Goal: Find specific page/section: Find specific page/section

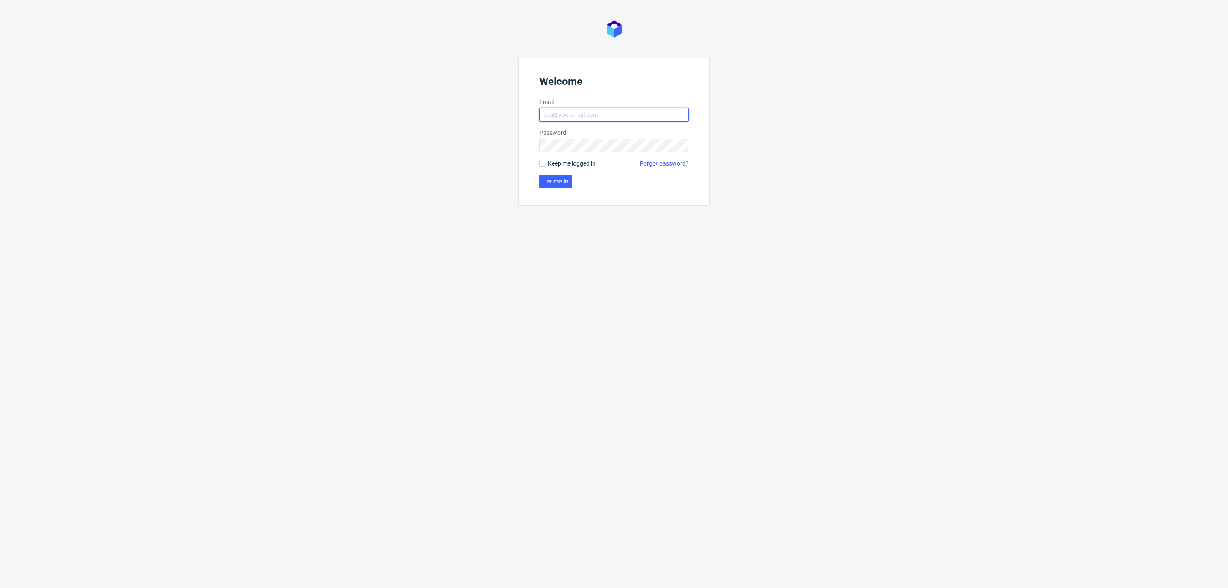
type input "[EMAIL_ADDRESS][DOMAIN_NAME]"
click at [554, 199] on form "Welcome Email [EMAIL_ADDRESS][DOMAIN_NAME] Password Keep me logged in Forgot pa…" at bounding box center [614, 132] width 191 height 148
click at [550, 186] on button "Let me in" at bounding box center [556, 181] width 33 height 14
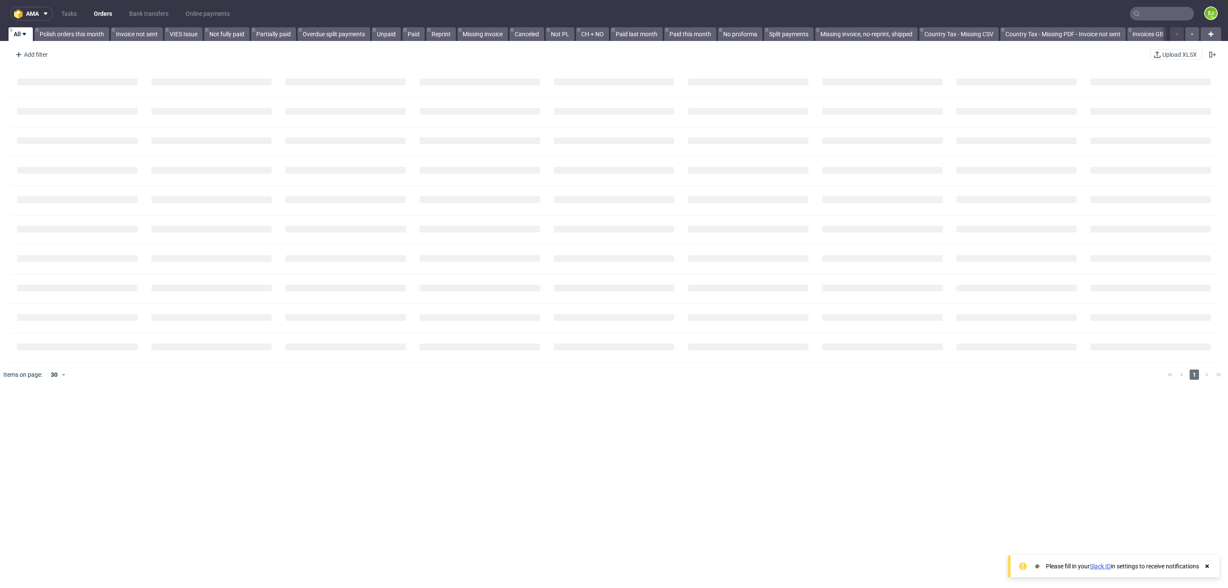
click at [1133, 17] on input "text" at bounding box center [1162, 14] width 64 height 14
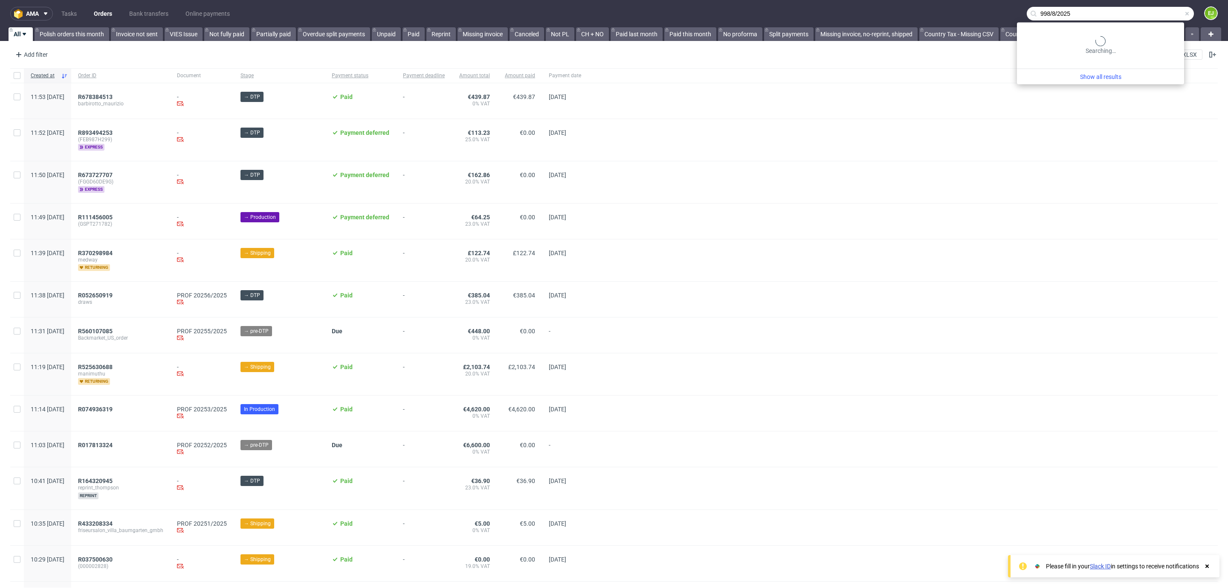
type input "998/8/2025"
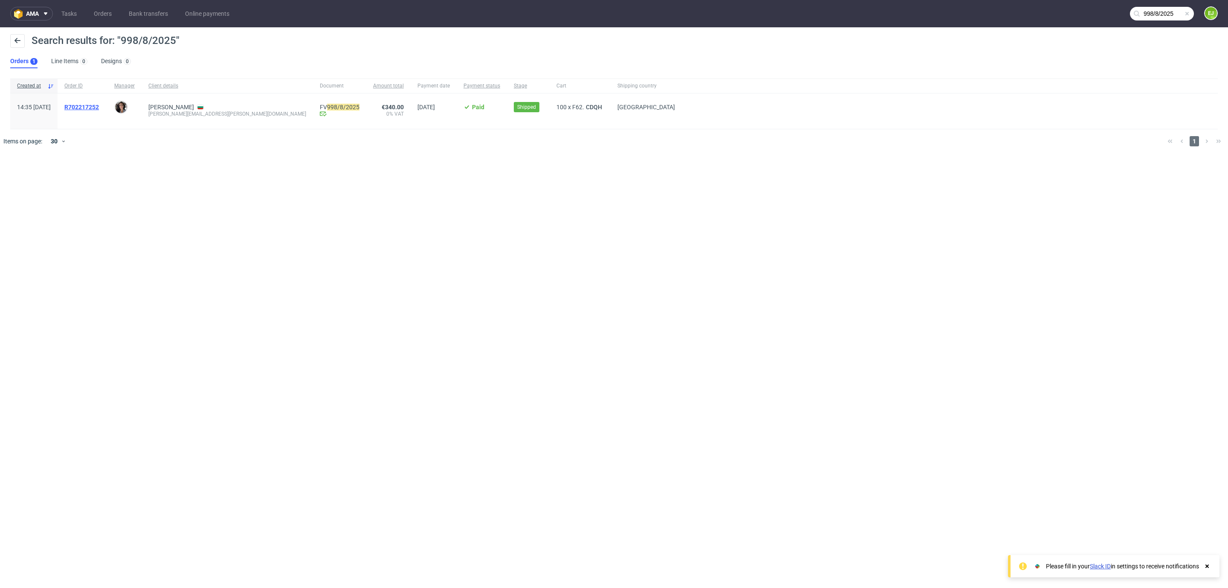
click at [99, 105] on span "R702217252" at bounding box center [81, 107] width 35 height 7
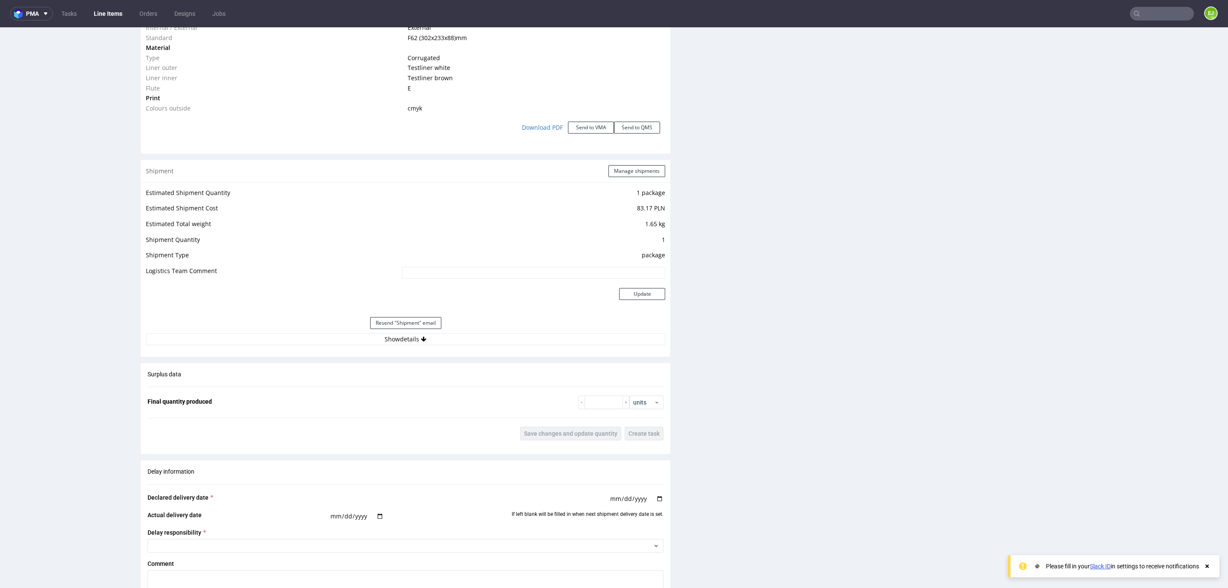
scroll to position [899, 0]
click at [448, 337] on button "Show details" at bounding box center [405, 339] width 519 height 12
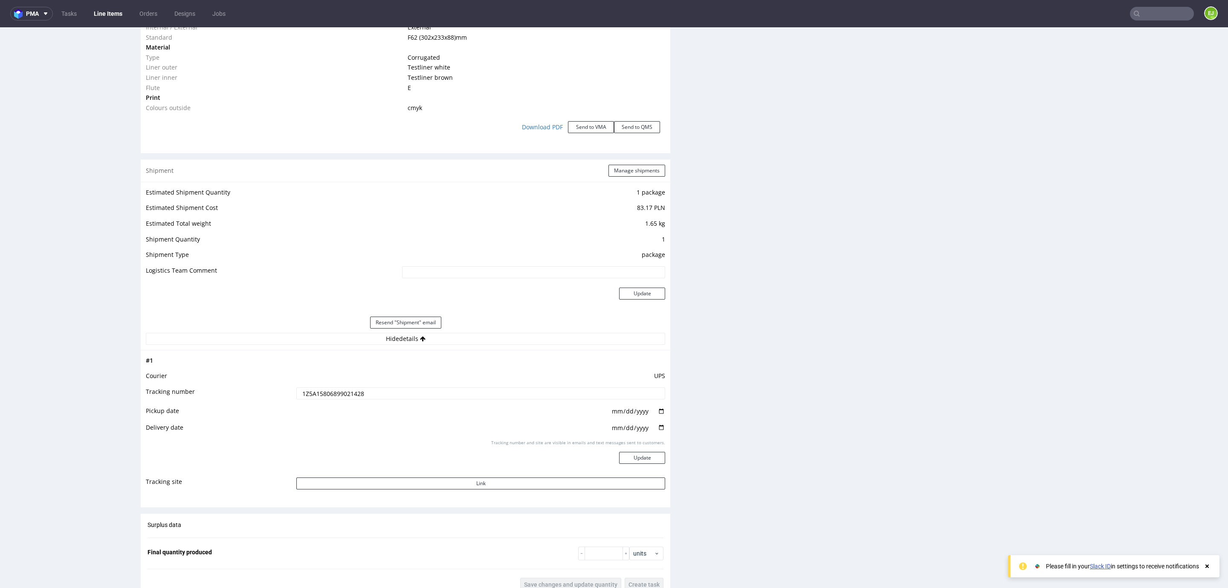
click at [365, 395] on input "1Z5A15806899021428" at bounding box center [480, 393] width 369 height 12
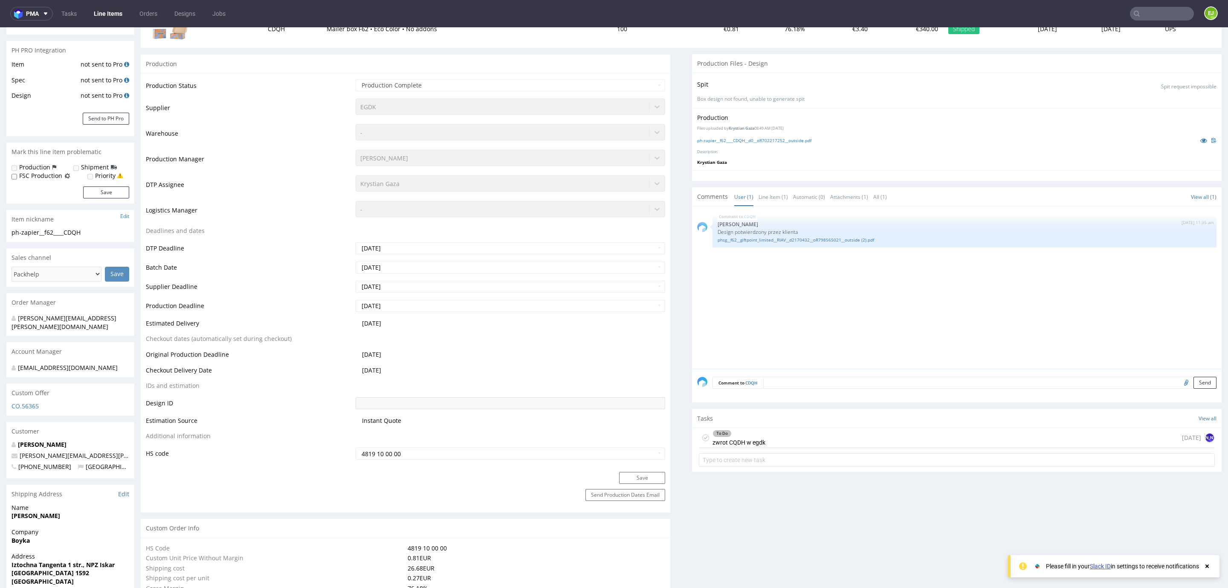
scroll to position [0, 0]
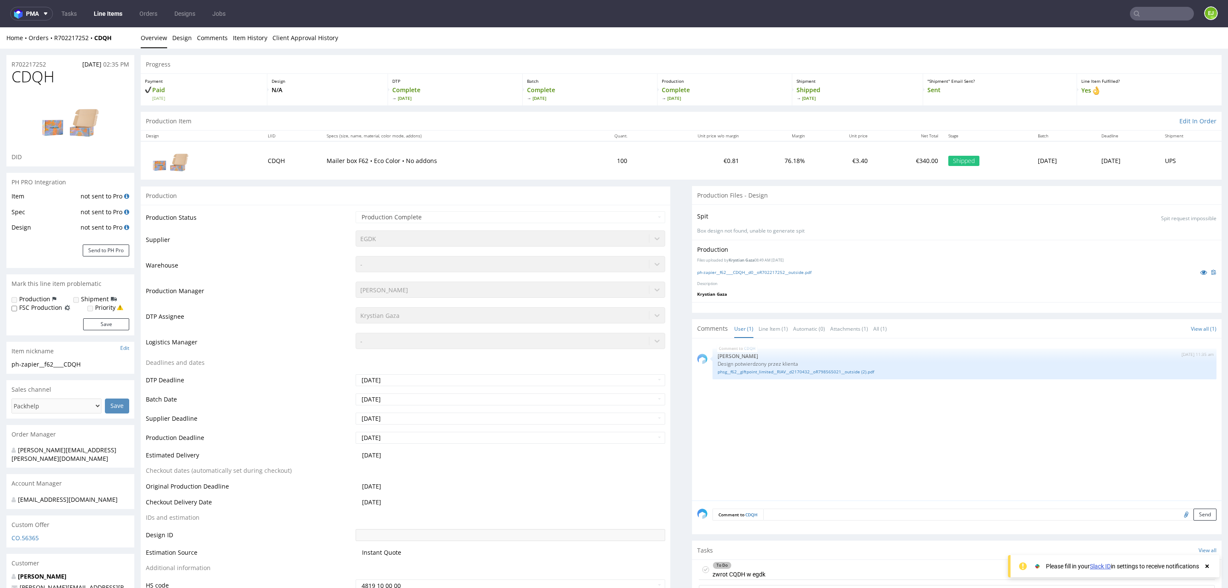
click at [40, 84] on span "CDQH" at bounding box center [33, 76] width 43 height 17
copy span "CDQH"
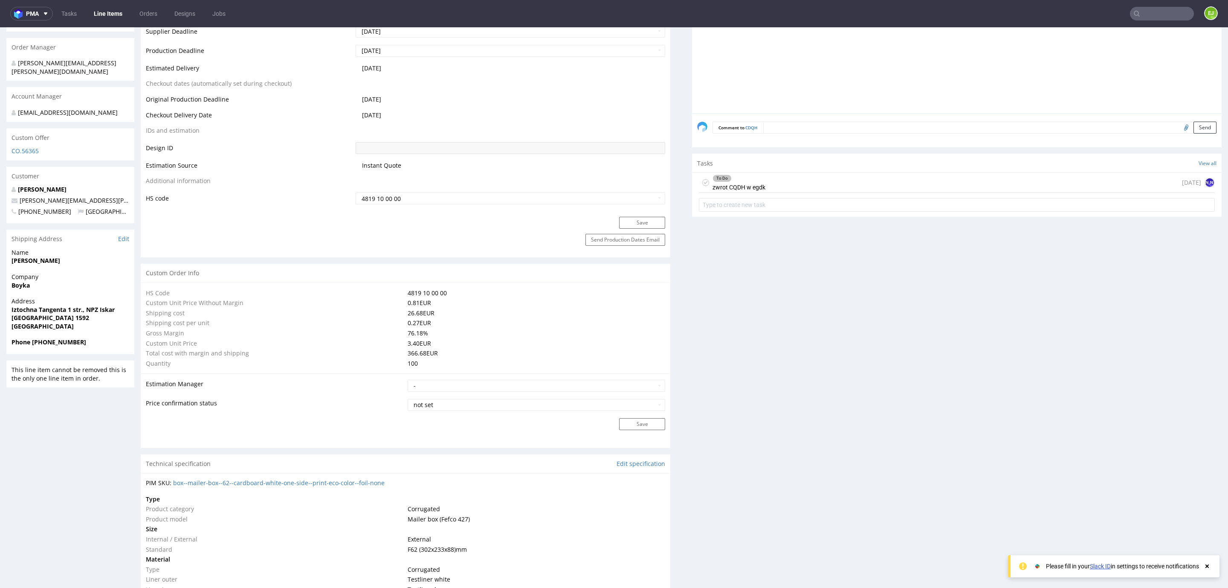
scroll to position [388, 0]
click at [39, 313] on strong "[GEOGRAPHIC_DATA] 1592" at bounding box center [51, 317] width 78 height 8
copy strong "1592"
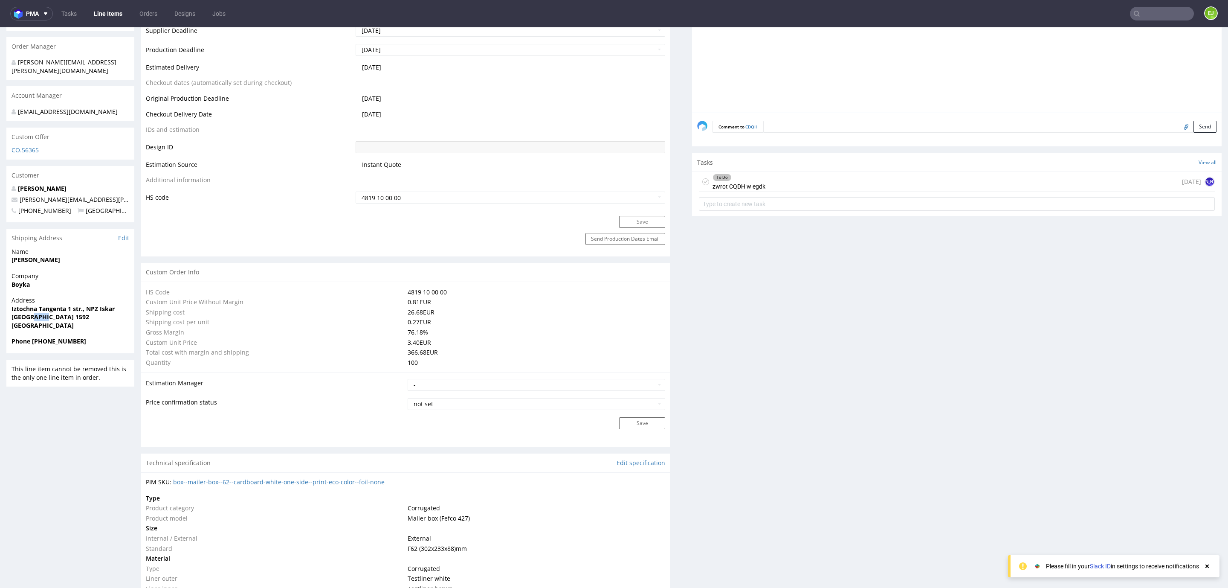
scroll to position [0, 0]
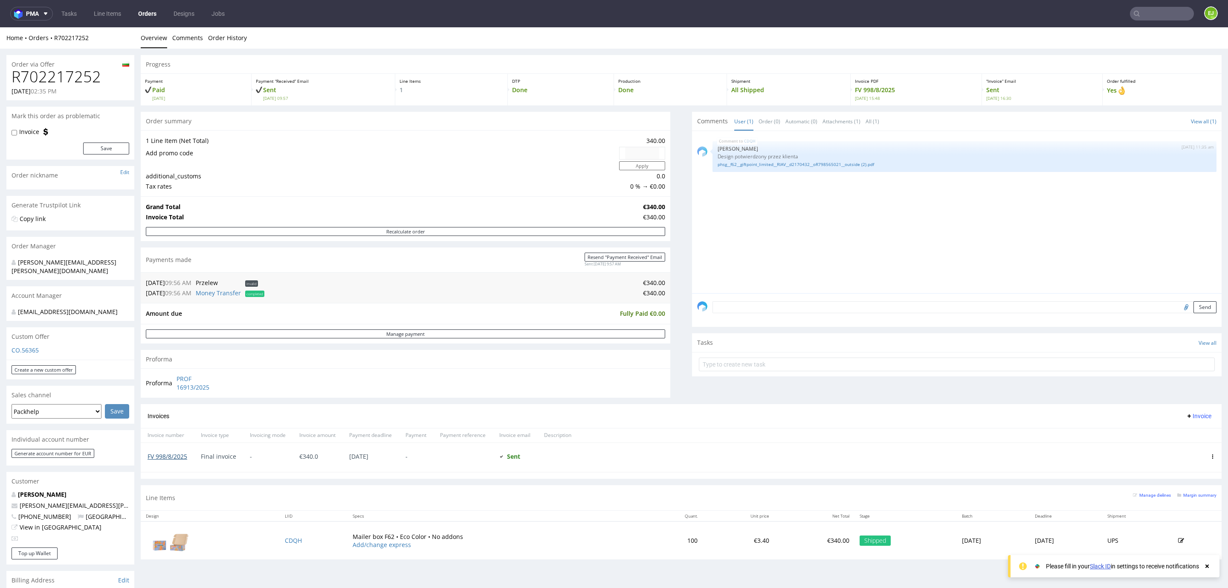
click at [159, 460] on link "FV 998/8/2025" at bounding box center [168, 456] width 40 height 8
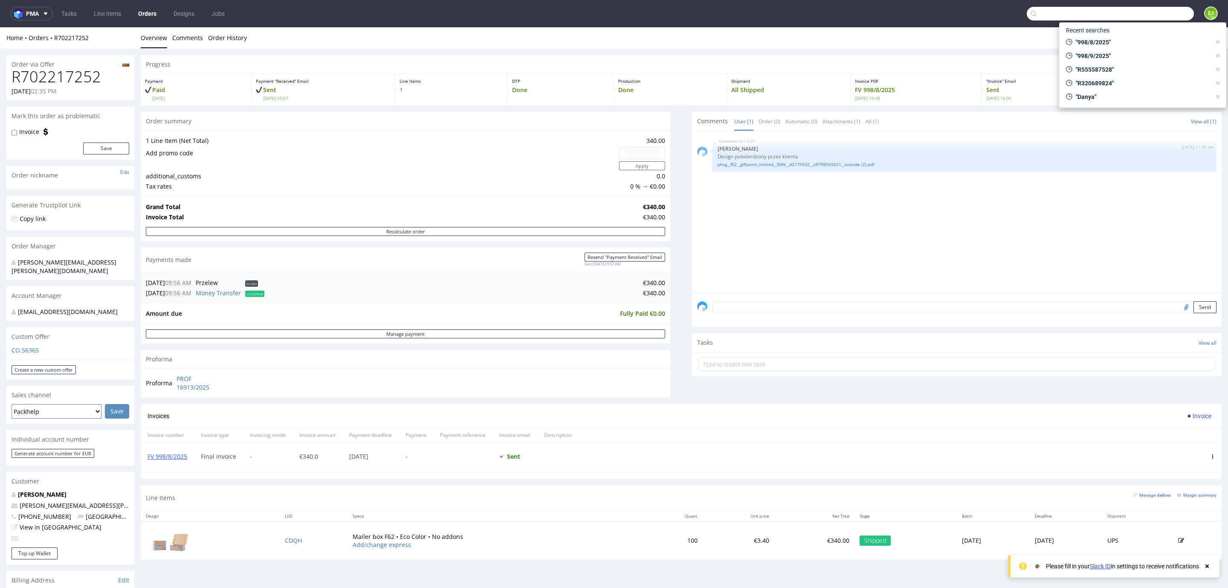
click at [1146, 14] on input "text" at bounding box center [1110, 14] width 167 height 14
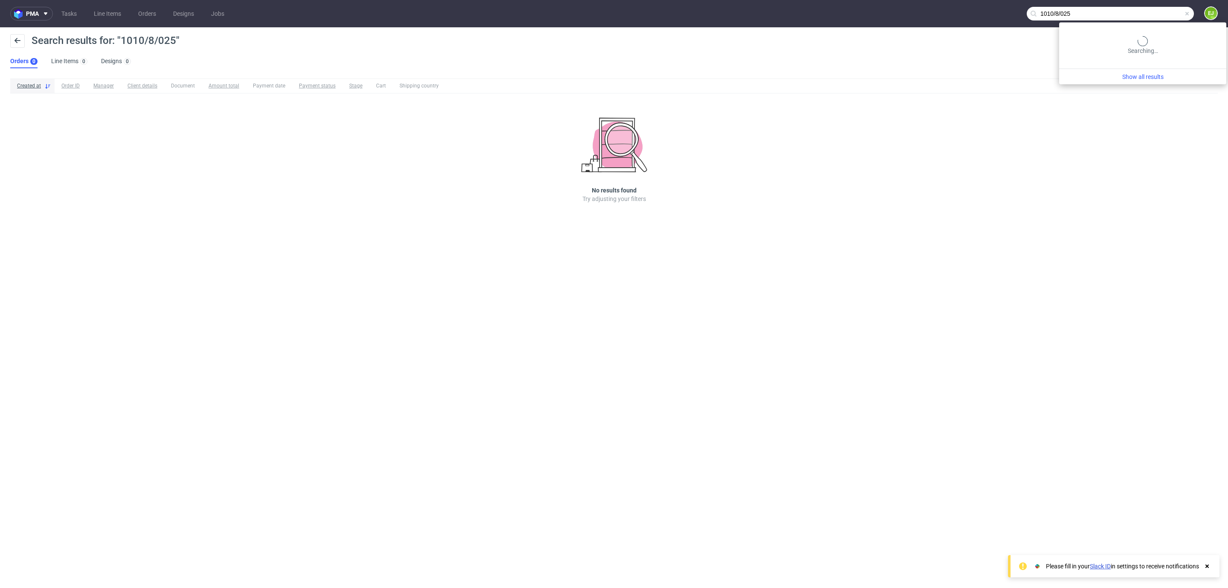
click at [1154, 13] on input "1010/8/025" at bounding box center [1110, 14] width 167 height 14
paste input "R77054067"
type input "R77054067"
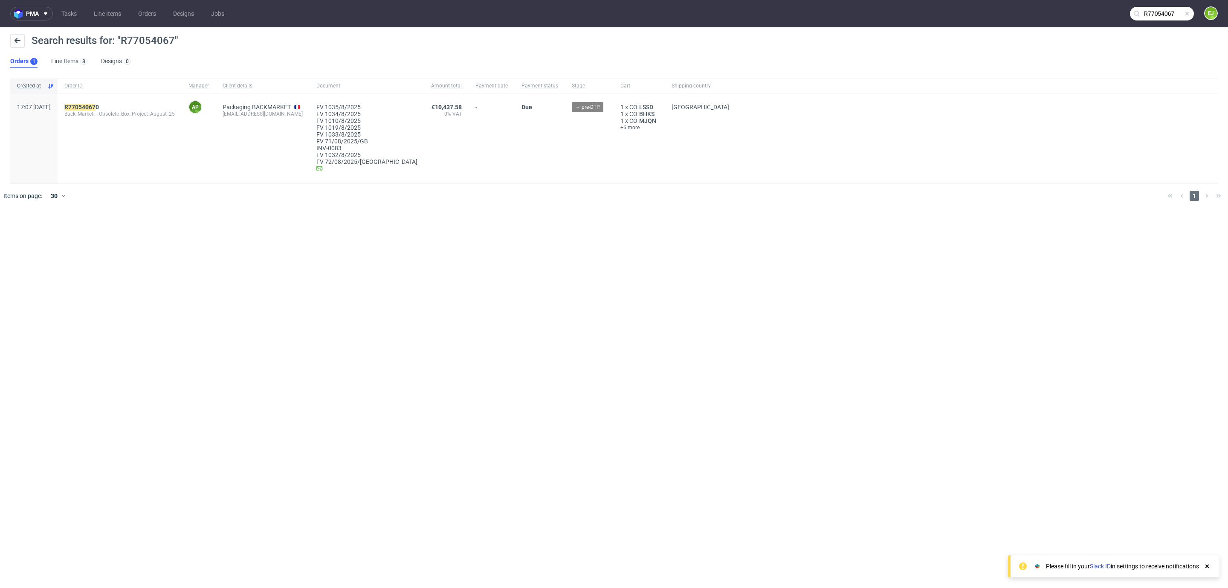
click at [96, 110] on span "Back_Market_-_Obsolete_Box_Project_August_25" at bounding box center [119, 113] width 110 height 7
click at [96, 108] on mark "R77054067" at bounding box center [79, 107] width 31 height 7
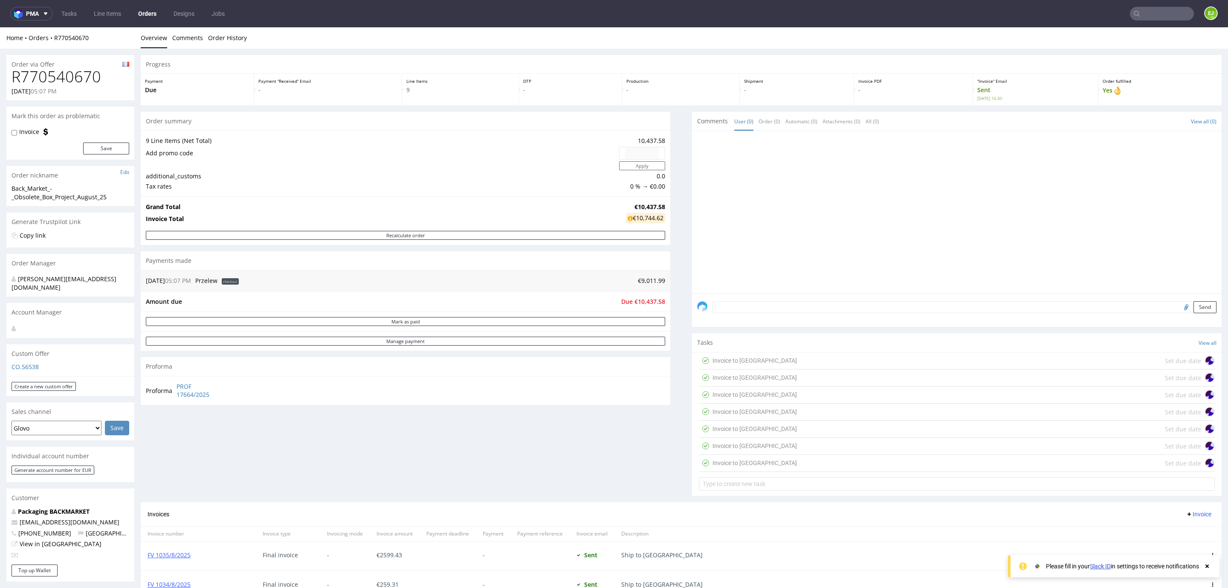
click at [789, 446] on div "Invoice to [GEOGRAPHIC_DATA] Set due date" at bounding box center [957, 446] width 516 height 17
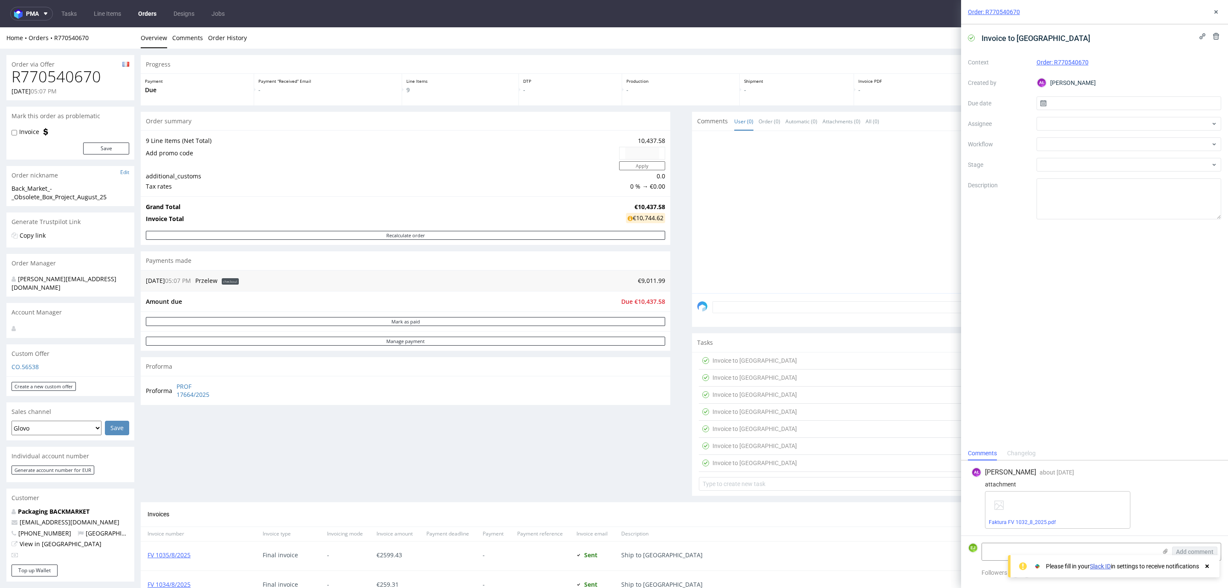
click at [784, 429] on div "Invoice to [GEOGRAPHIC_DATA] Set due date" at bounding box center [957, 429] width 516 height 17
click at [770, 415] on div "Invoice to [GEOGRAPHIC_DATA] Set due date" at bounding box center [957, 411] width 516 height 17
click at [753, 398] on div "Invoice to [GEOGRAPHIC_DATA] Set due date" at bounding box center [957, 394] width 516 height 17
click at [758, 377] on div "Invoice to [GEOGRAPHIC_DATA] Set due date" at bounding box center [957, 377] width 516 height 17
click at [809, 382] on div "Invoice to [GEOGRAPHIC_DATA] Set due date" at bounding box center [957, 377] width 516 height 17
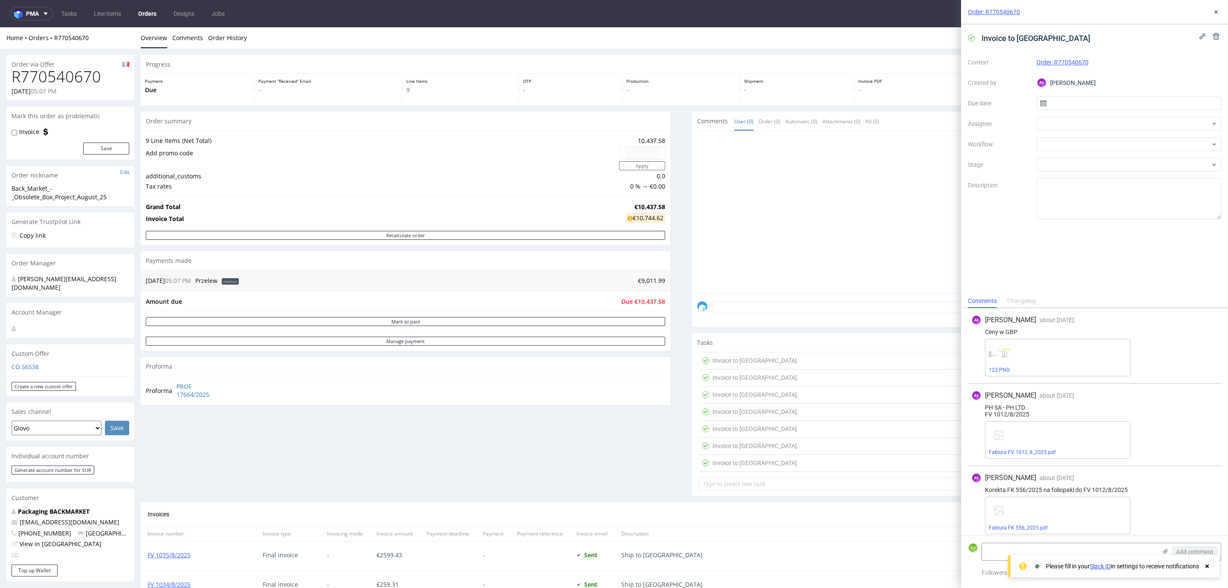
click at [775, 361] on div "Invoice to [GEOGRAPHIC_DATA] Set due date" at bounding box center [957, 360] width 516 height 17
click at [1033, 373] on link "Faktura FV 1010_8_2025.pdf" at bounding box center [1022, 371] width 67 height 6
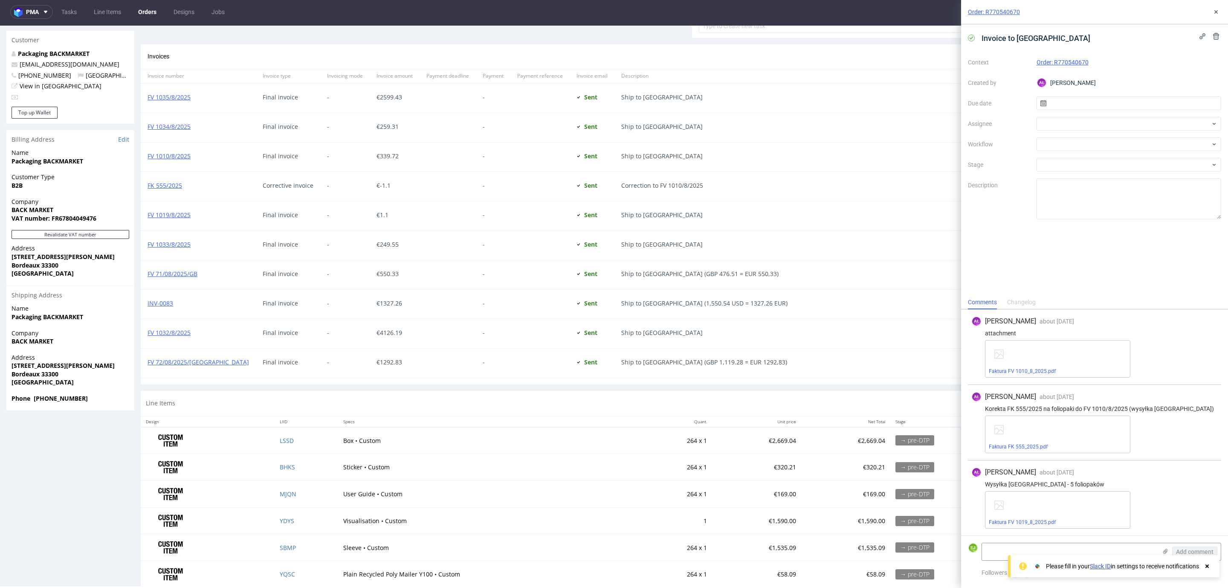
scroll to position [456, 0]
click at [167, 160] on link "FV 1010/8/2025" at bounding box center [169, 156] width 43 height 8
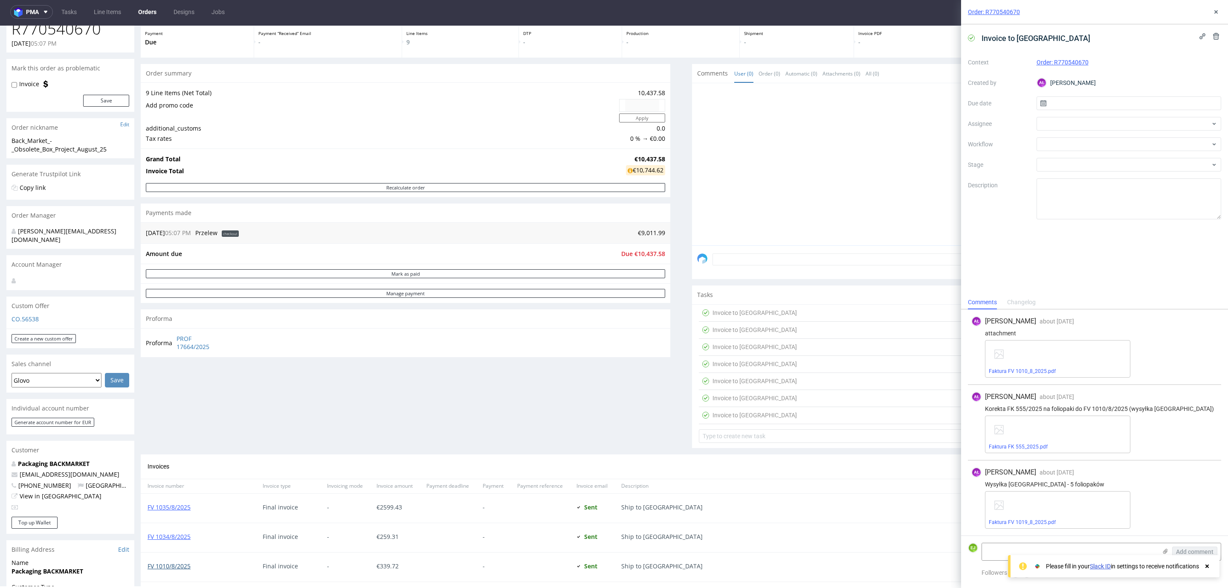
scroll to position [0, 0]
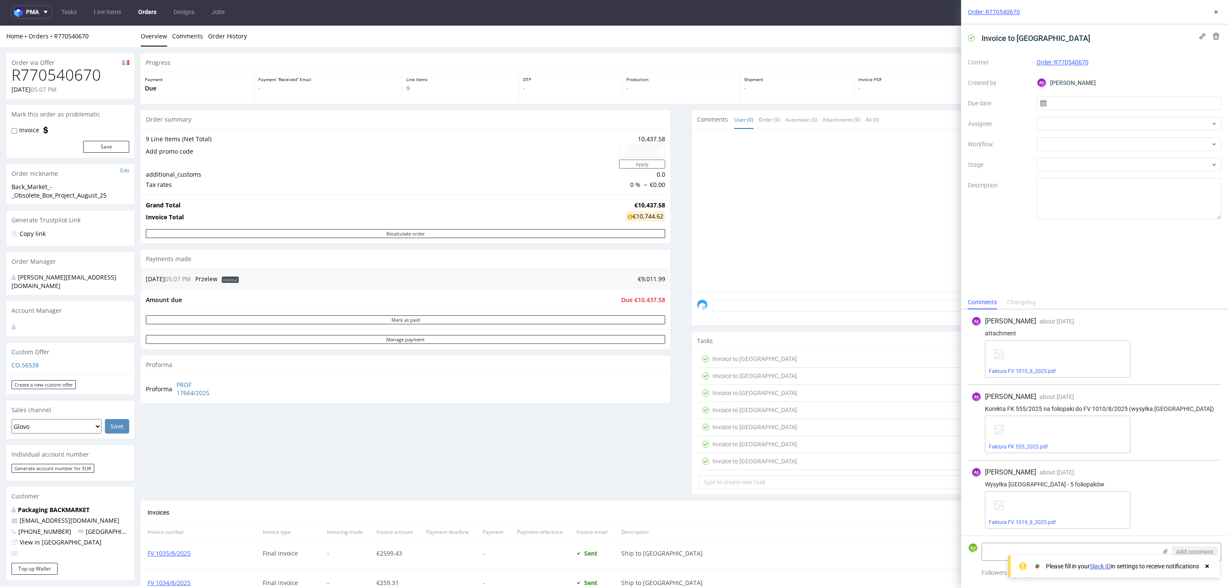
click at [60, 78] on h1 "R770540670" at bounding box center [71, 75] width 118 height 17
copy h1 "R770540670"
click at [1215, 10] on icon at bounding box center [1216, 12] width 7 height 7
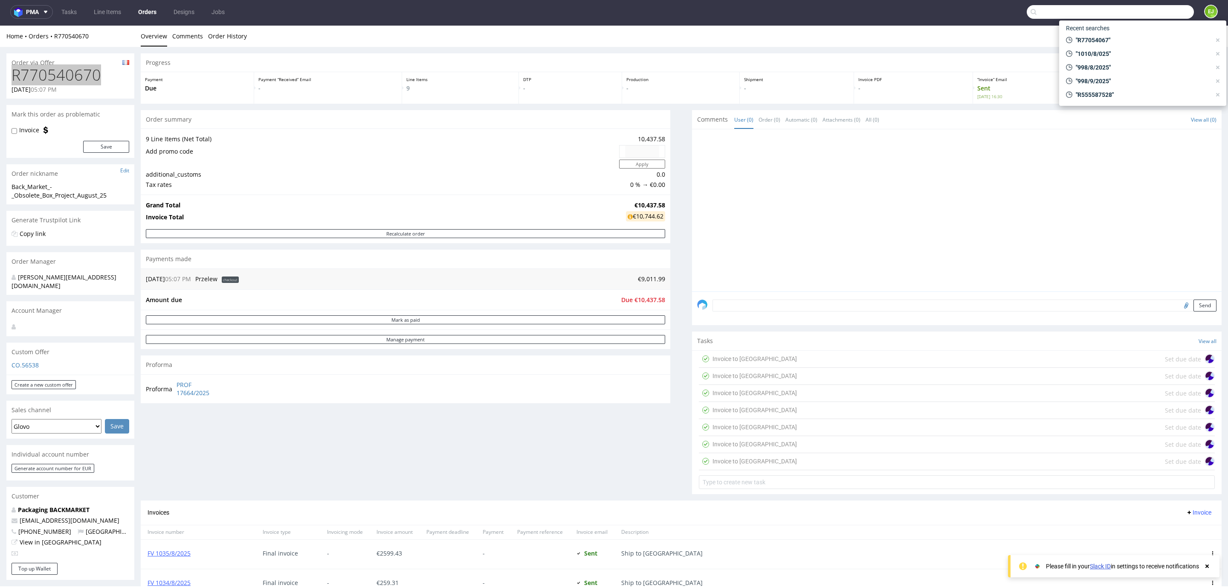
click at [1171, 15] on input "text" at bounding box center [1110, 12] width 167 height 14
paste input "R770540670"
type input "R770540670"
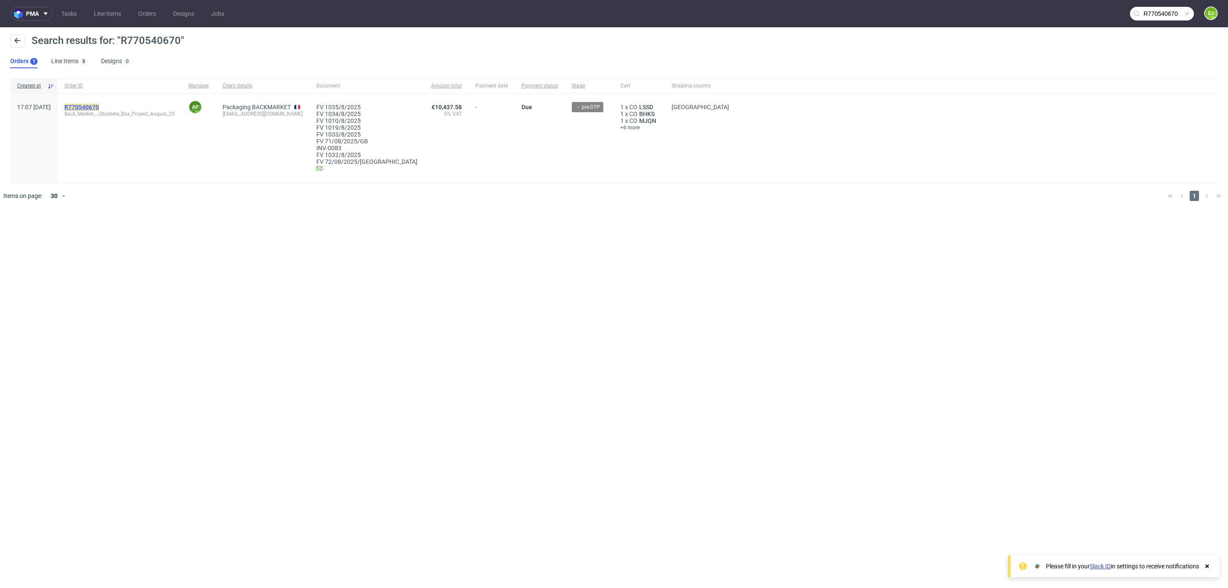
click at [99, 106] on mark "R770540670" at bounding box center [81, 107] width 35 height 7
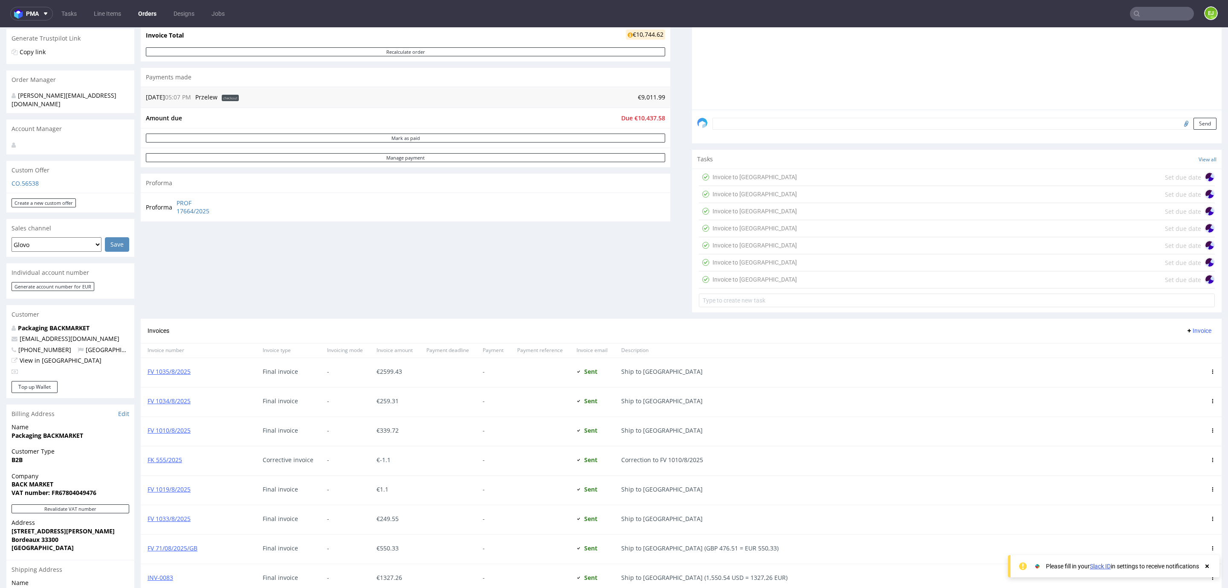
scroll to position [182, 0]
click at [743, 184] on div "Invoice to [GEOGRAPHIC_DATA]" at bounding box center [755, 179] width 84 height 10
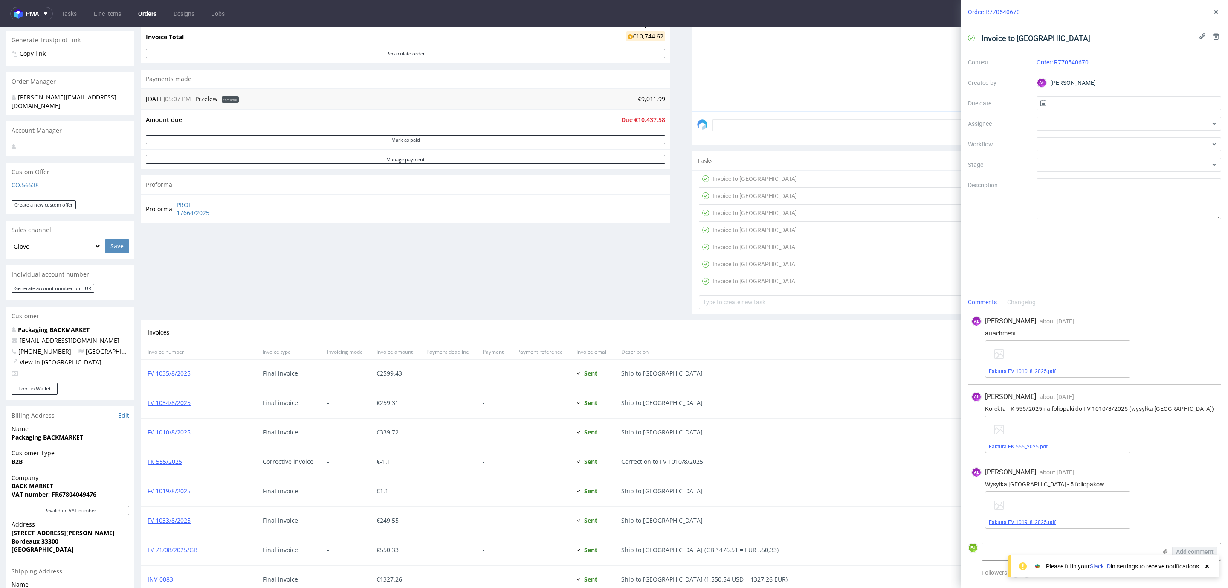
click at [1027, 523] on link "Faktura FV 1019_8_2025.pdf" at bounding box center [1022, 522] width 67 height 6
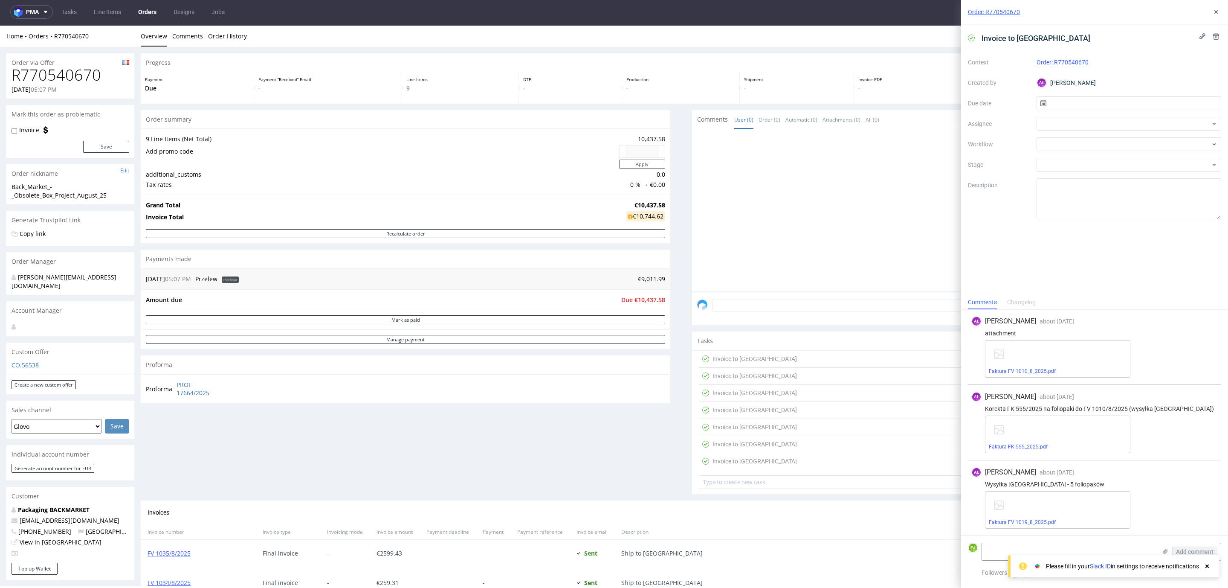
click at [62, 79] on h1 "R770540670" at bounding box center [71, 75] width 118 height 17
copy h1 "R770540670"
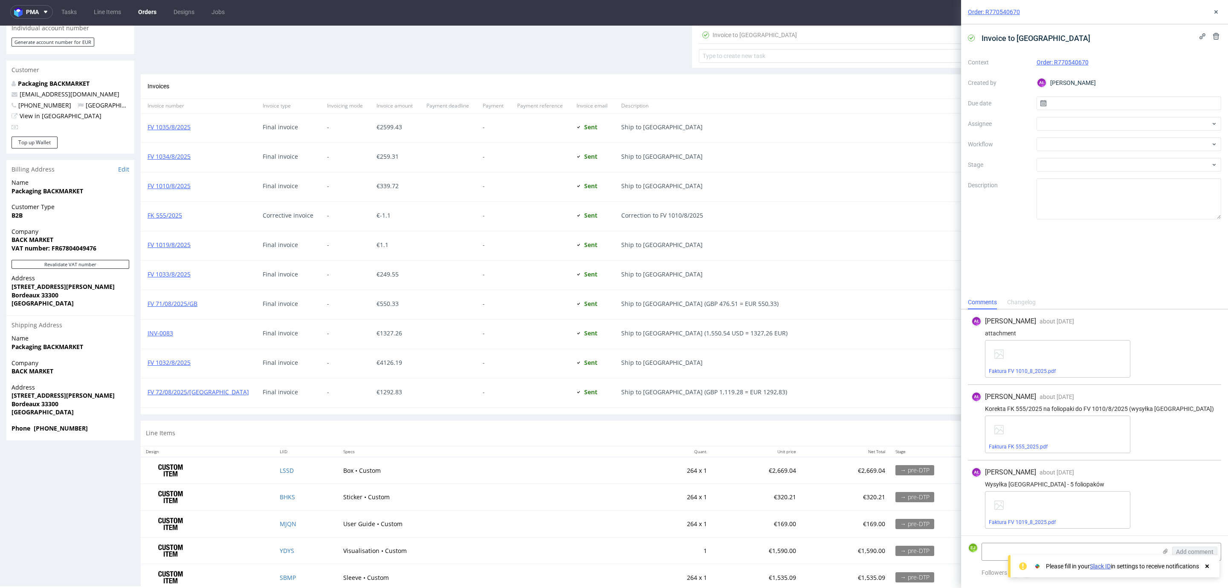
scroll to position [427, 0]
click at [163, 247] on link "FV 1019/8/2025" at bounding box center [169, 244] width 43 height 8
click at [46, 290] on strong "Bordeaux 33300" at bounding box center [35, 294] width 47 height 8
copy strong "33300"
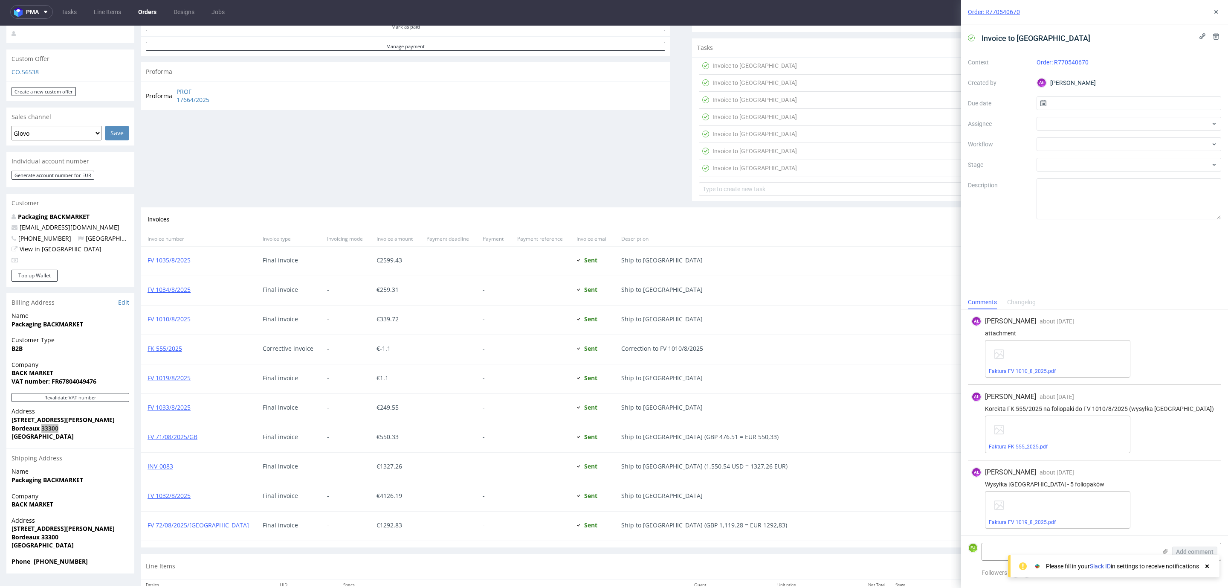
scroll to position [311, 0]
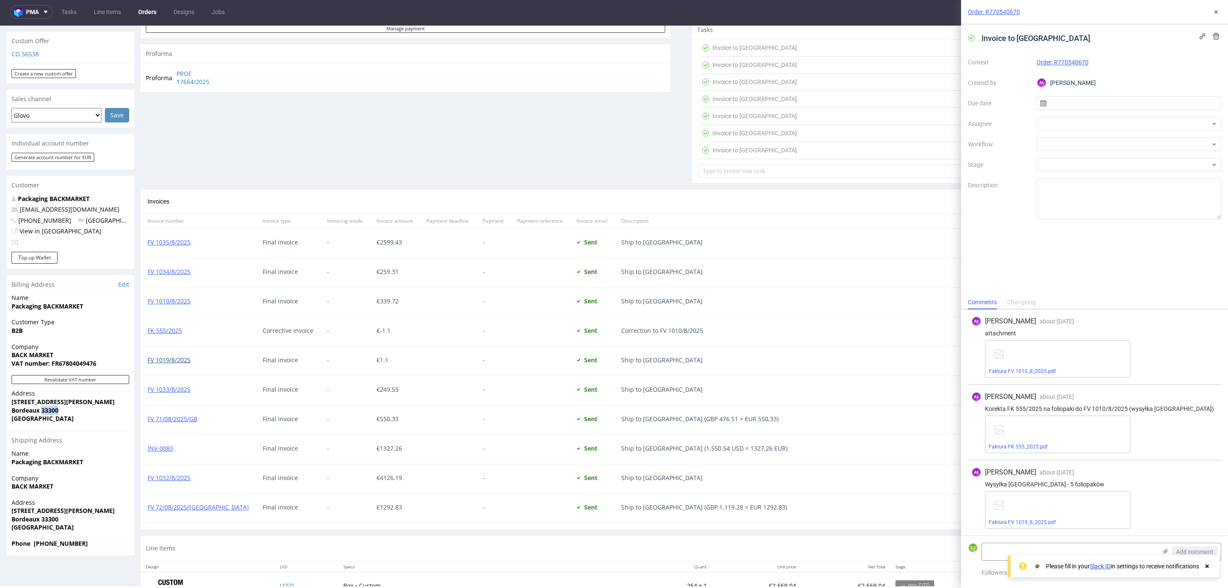
click at [167, 363] on link "FV 1019/8/2025" at bounding box center [169, 360] width 43 height 8
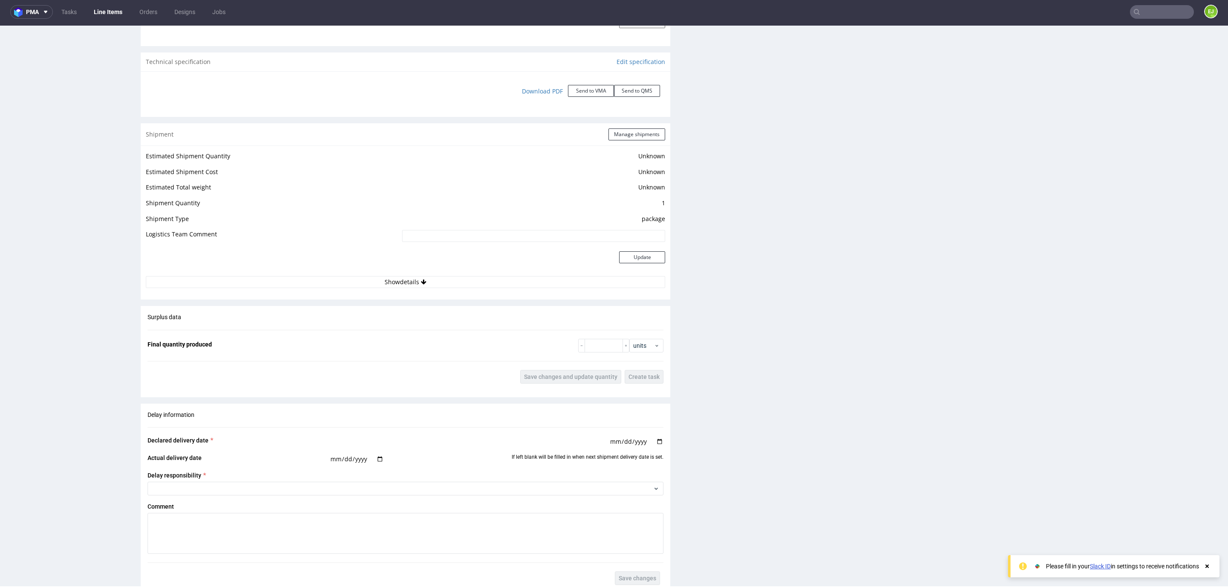
scroll to position [759, 0]
click at [412, 280] on button "Show details" at bounding box center [405, 281] width 519 height 12
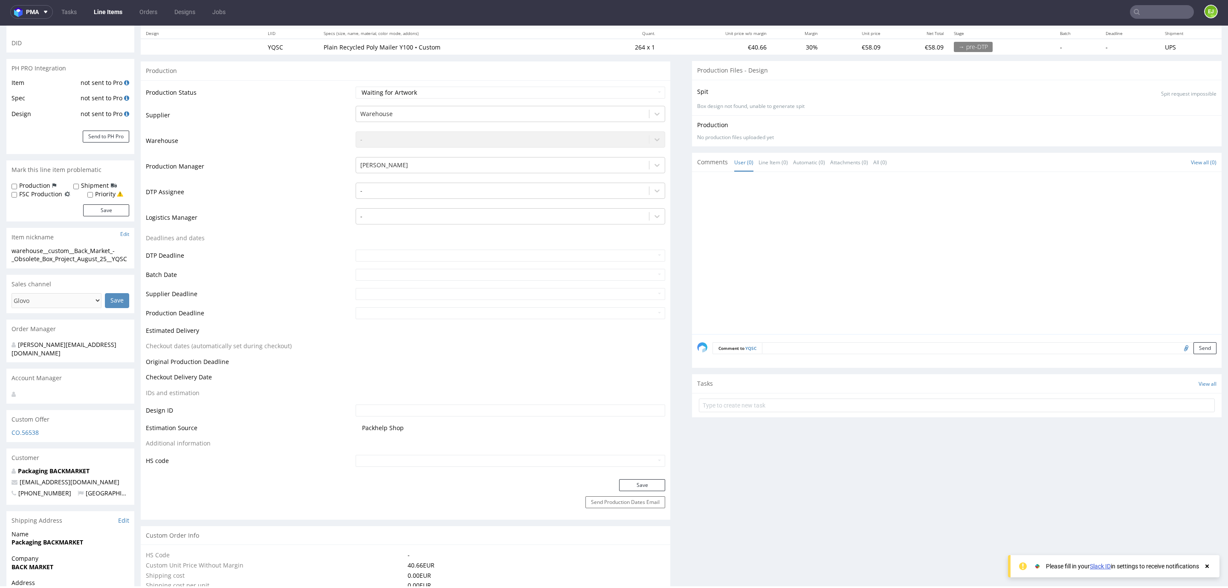
scroll to position [0, 0]
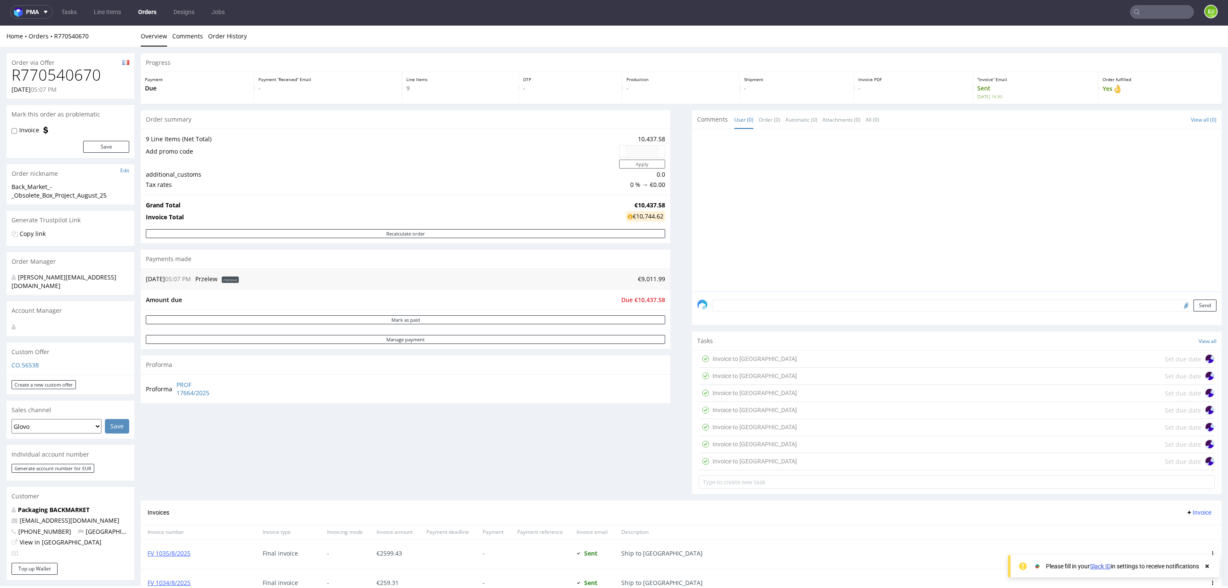
click at [791, 355] on div "Invoice to [GEOGRAPHIC_DATA] Set due date" at bounding box center [957, 359] width 516 height 17
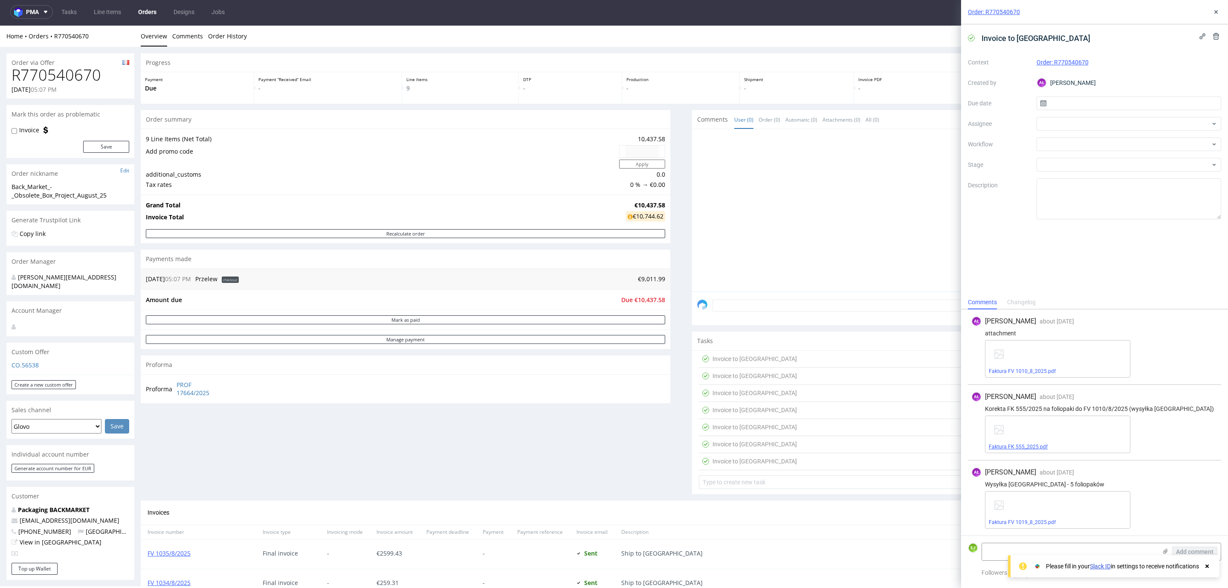
click at [1036, 444] on link "Faktura FK 555_2025.pdf" at bounding box center [1018, 447] width 59 height 6
click at [1037, 374] on div "Faktura FV 1010_8_2025.pdf" at bounding box center [1057, 359] width 145 height 38
click at [1031, 370] on link "Faktura FV 1010_8_2025.pdf" at bounding box center [1022, 371] width 67 height 6
click at [1013, 374] on span "Faktura FV 1010_8_2025.pdf" at bounding box center [1058, 371] width 138 height 7
click at [1019, 447] on link "Faktura FK 555_2025.pdf" at bounding box center [1018, 447] width 59 height 6
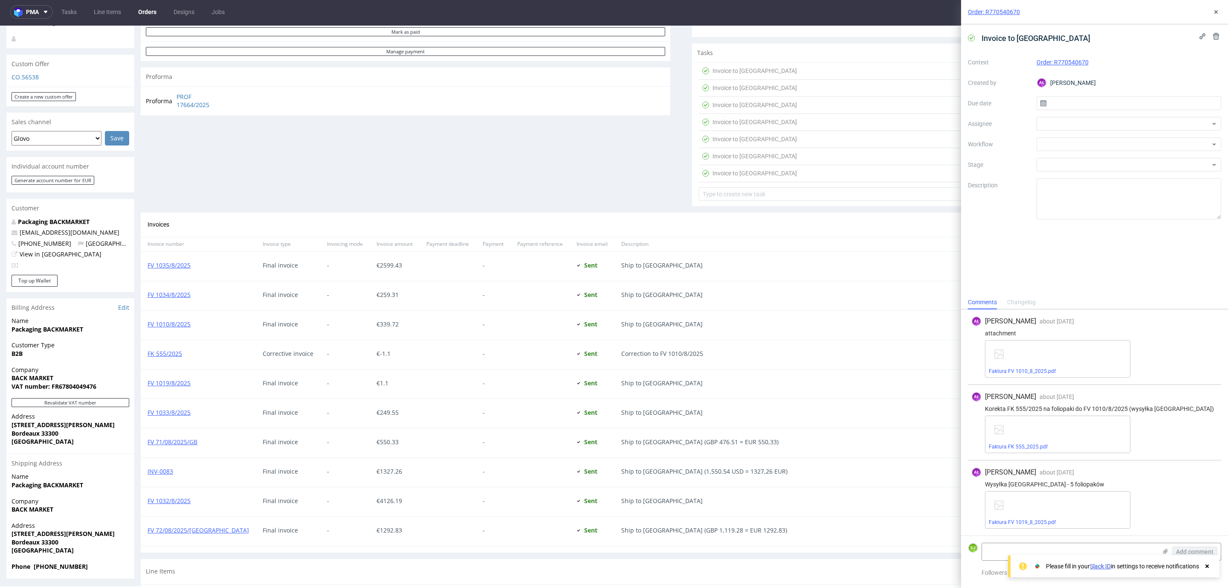
scroll to position [559, 0]
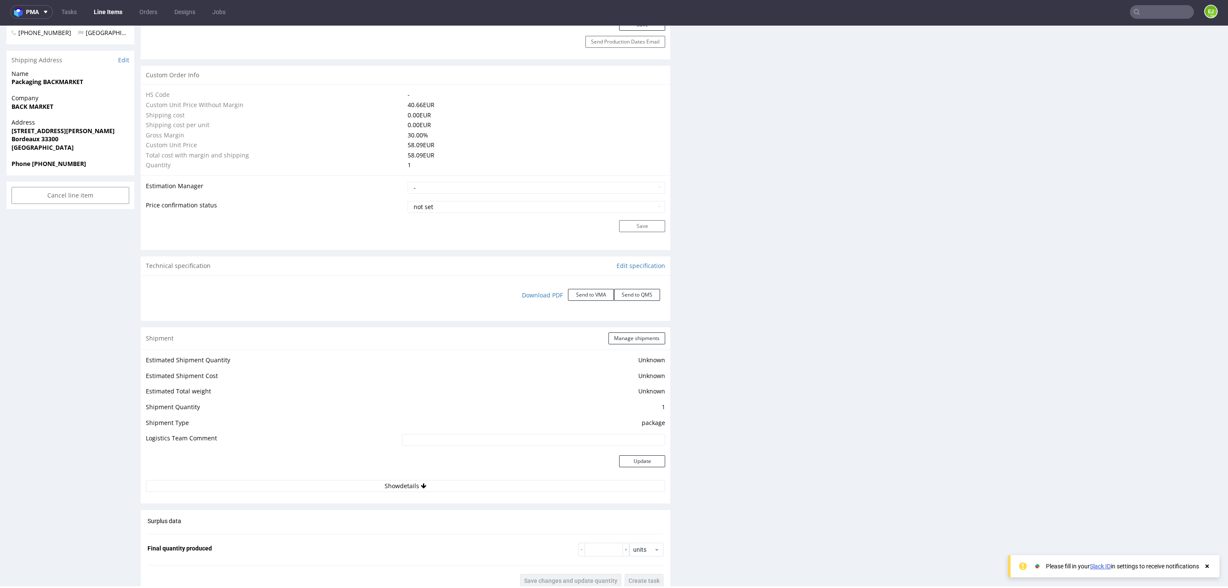
scroll to position [555, 0]
click at [292, 483] on button "Show details" at bounding box center [405, 485] width 519 height 12
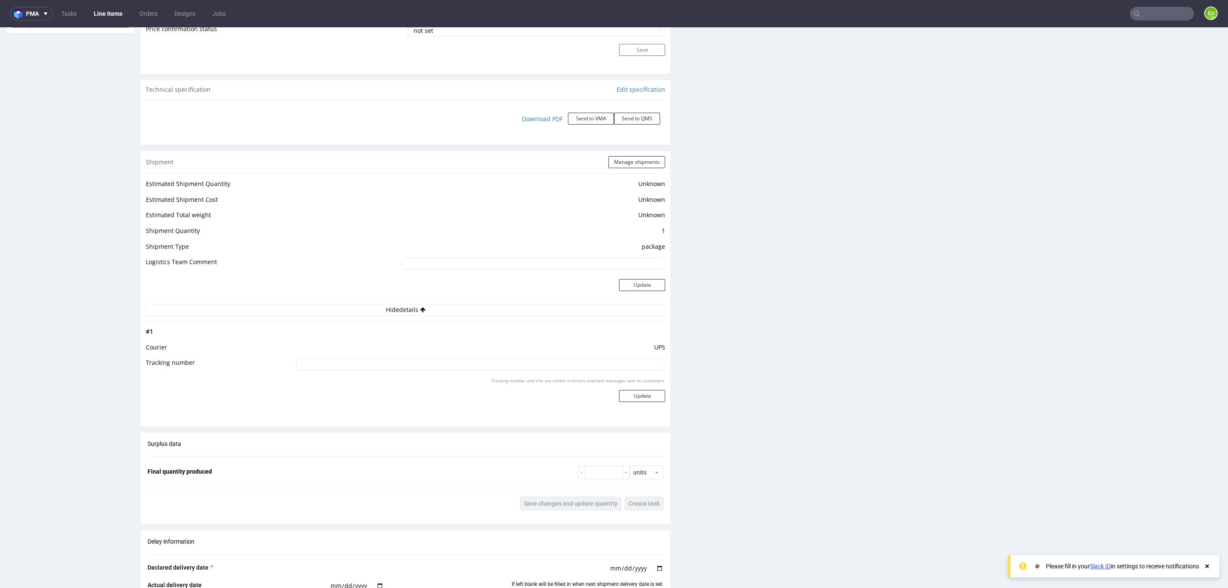
scroll to position [732, 0]
click at [182, 363] on td "Tracking number" at bounding box center [220, 366] width 148 height 19
copy td "Tracking number"
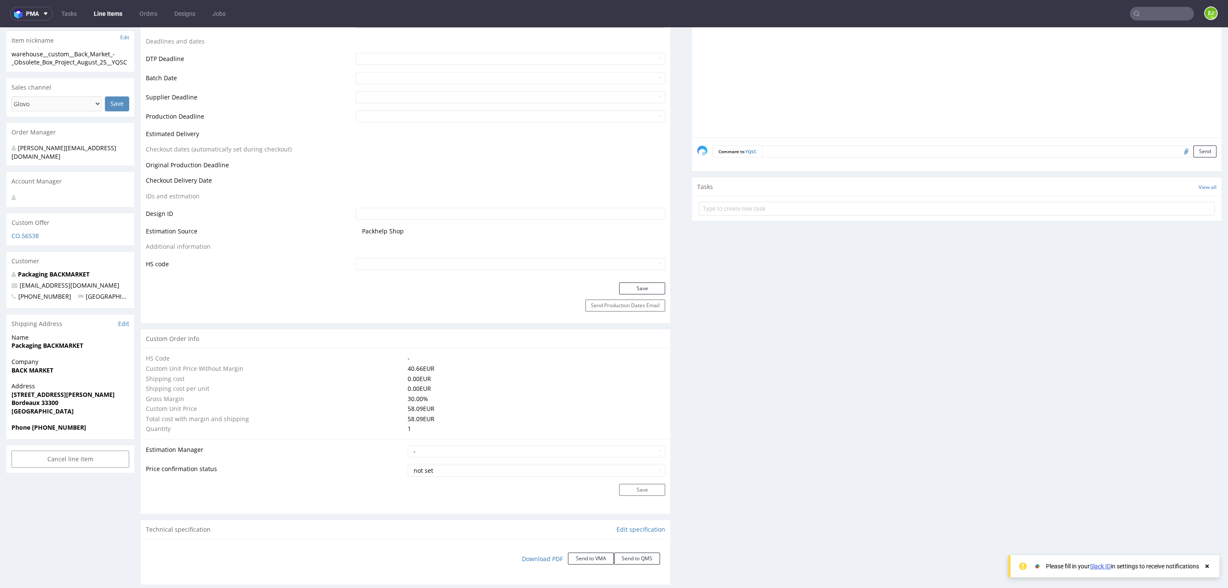
scroll to position [0, 0]
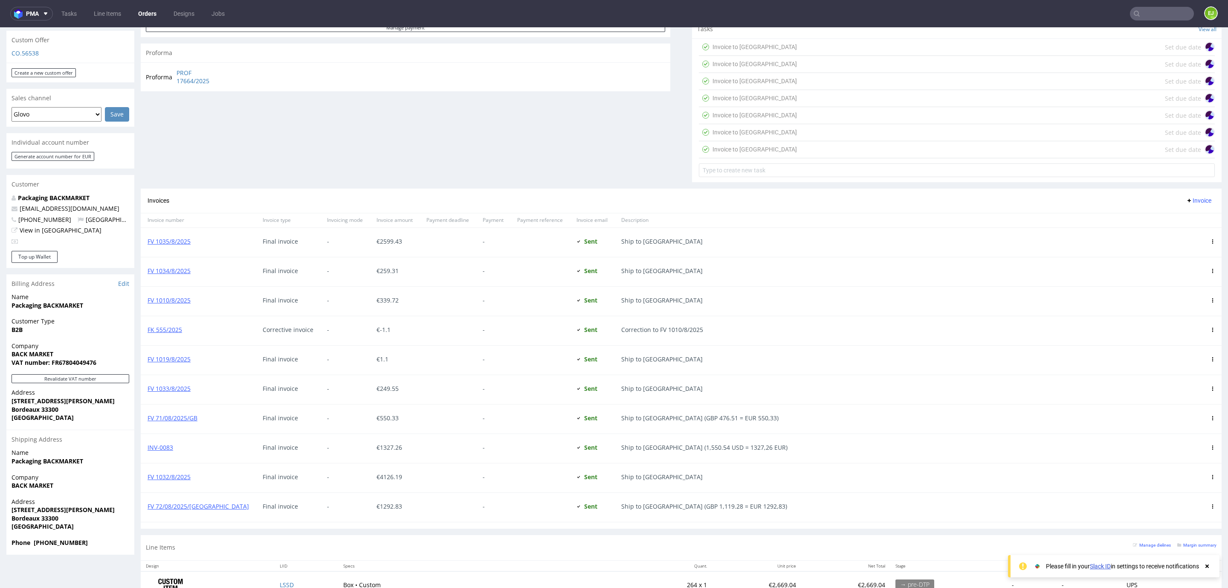
scroll to position [314, 0]
click at [169, 360] on link "FV 1019/8/2025" at bounding box center [169, 358] width 43 height 8
click at [779, 46] on div "Invoice to [GEOGRAPHIC_DATA] Set due date" at bounding box center [957, 46] width 516 height 17
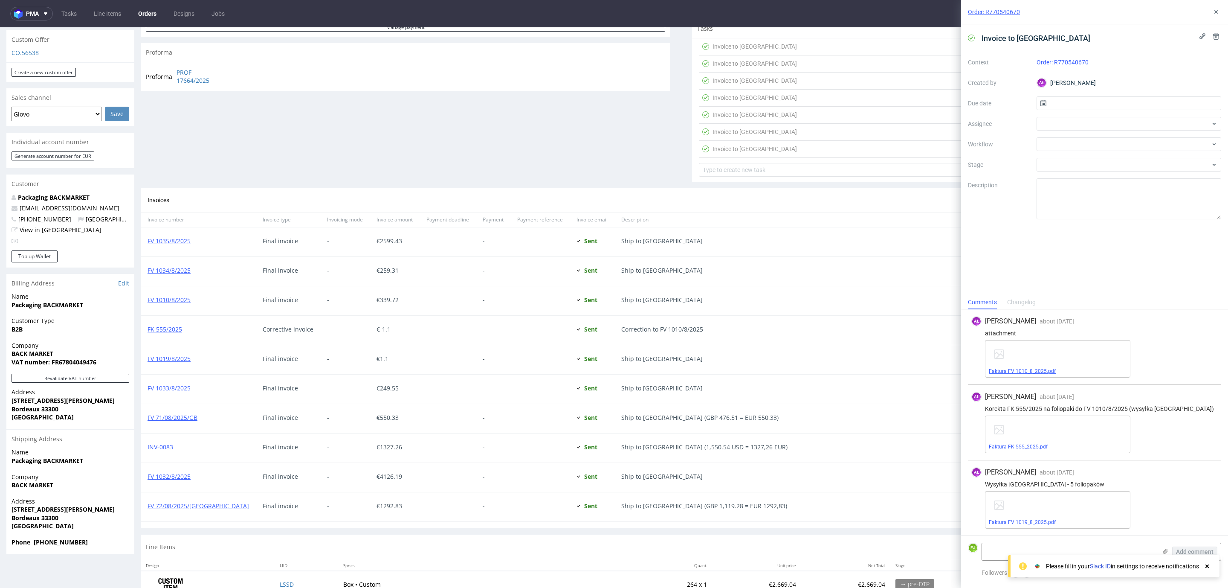
click at [1009, 374] on span "Faktura FV 1010_8_2025.pdf" at bounding box center [1058, 371] width 138 height 7
click at [994, 370] on link "Faktura FV 1010_8_2025.pdf" at bounding box center [1022, 371] width 67 height 6
click at [1001, 444] on link "Faktura FK 555_2025.pdf" at bounding box center [1018, 447] width 59 height 6
click at [1011, 522] on link "Faktura FV 1019_8_2025.pdf" at bounding box center [1022, 522] width 67 height 6
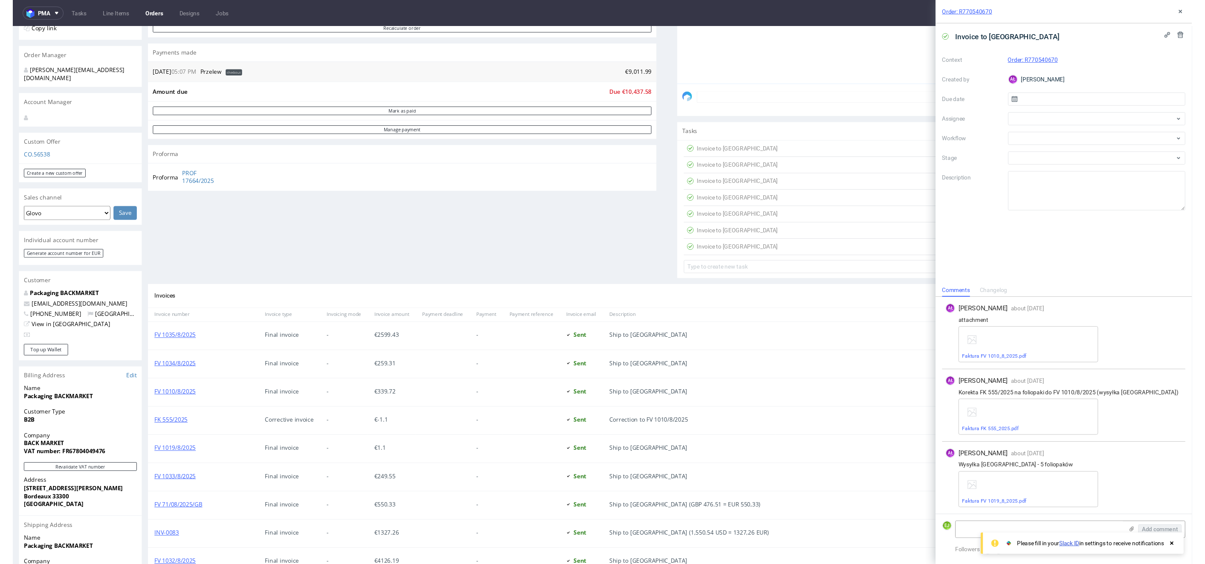
scroll to position [205, 0]
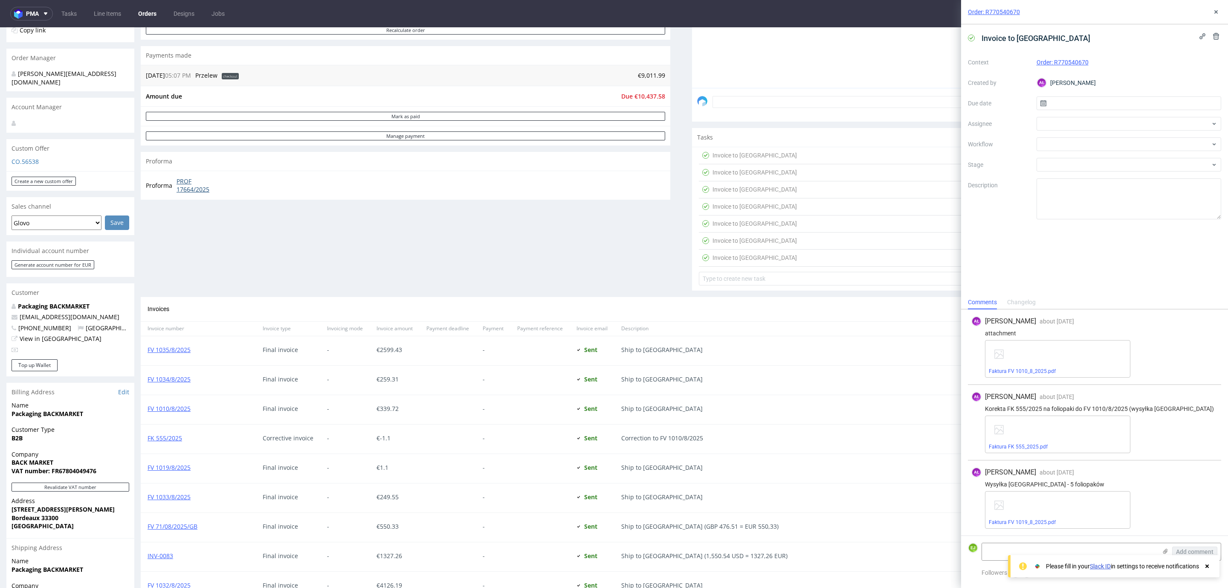
click at [192, 183] on link "PROF 17664/2025" at bounding box center [201, 185] width 49 height 17
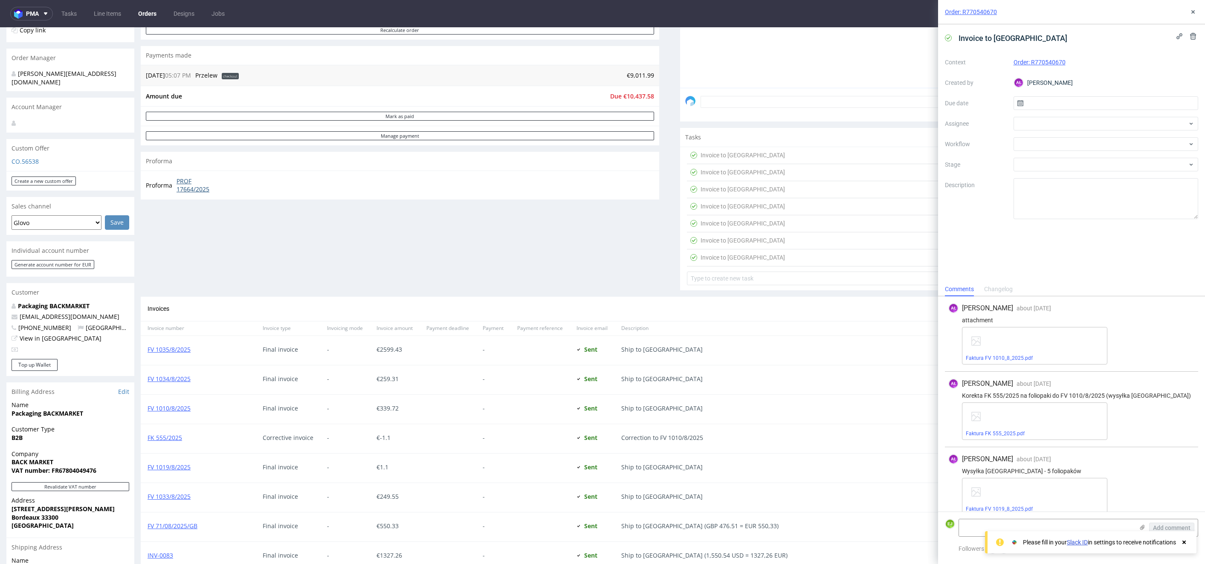
scroll to position [0, 0]
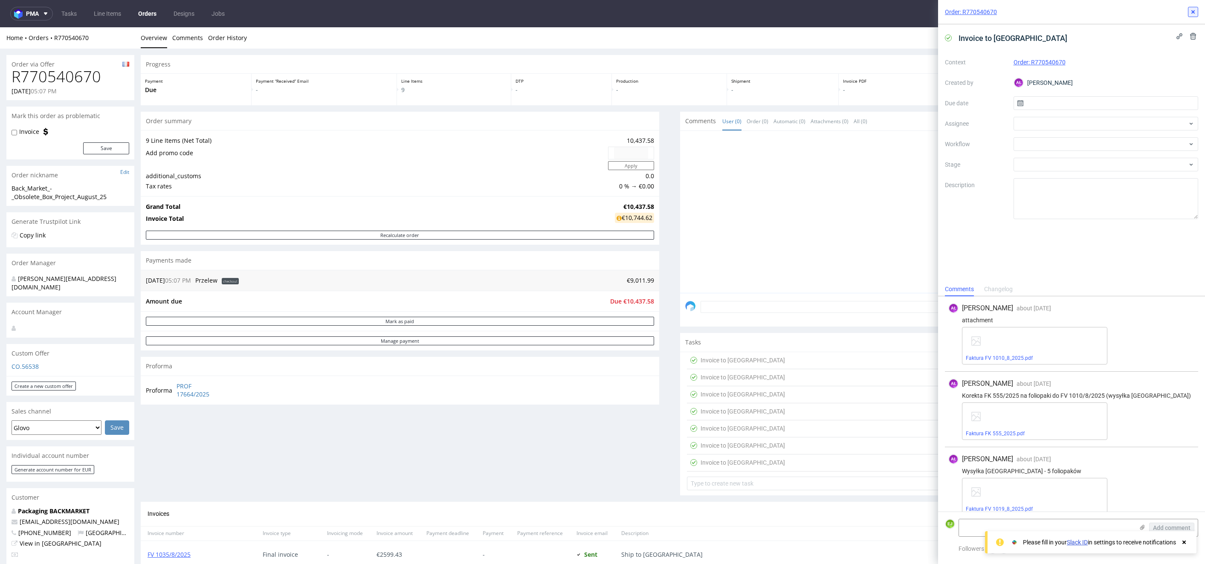
click at [1192, 16] on button at bounding box center [1193, 12] width 10 height 10
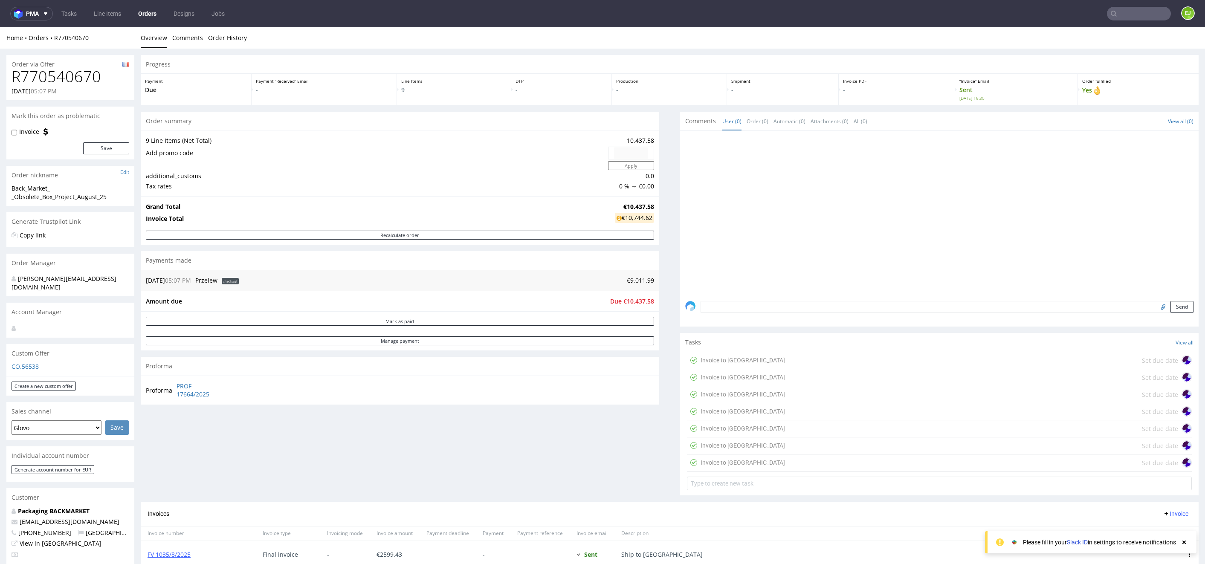
click at [1126, 9] on input "text" at bounding box center [1139, 14] width 64 height 14
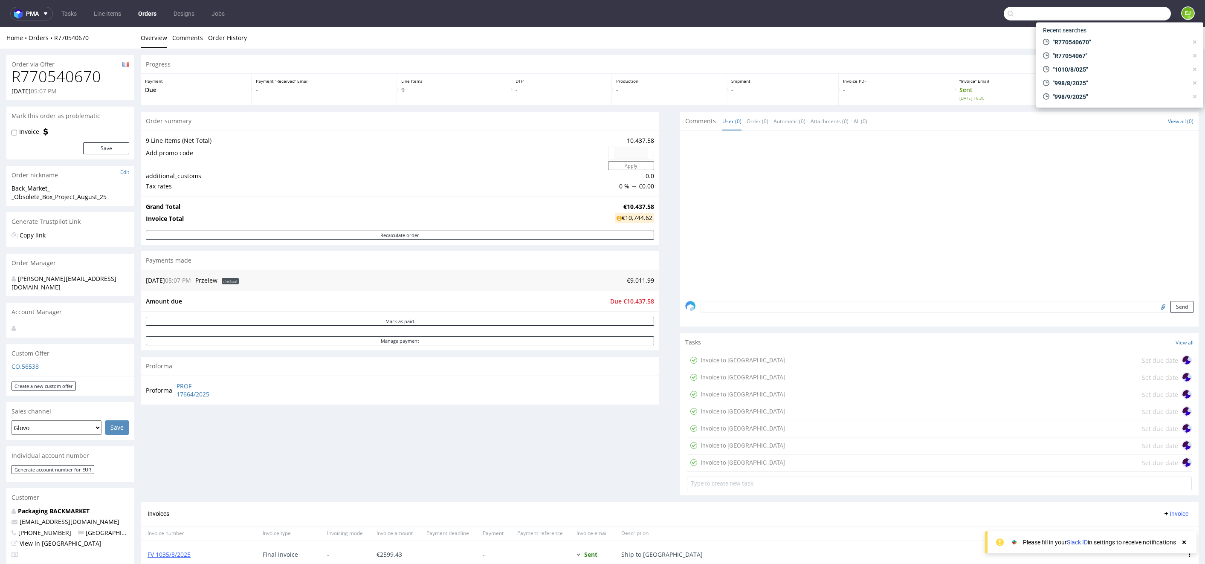
paste input "1105/4/2025"
type input "1105/4/2025"
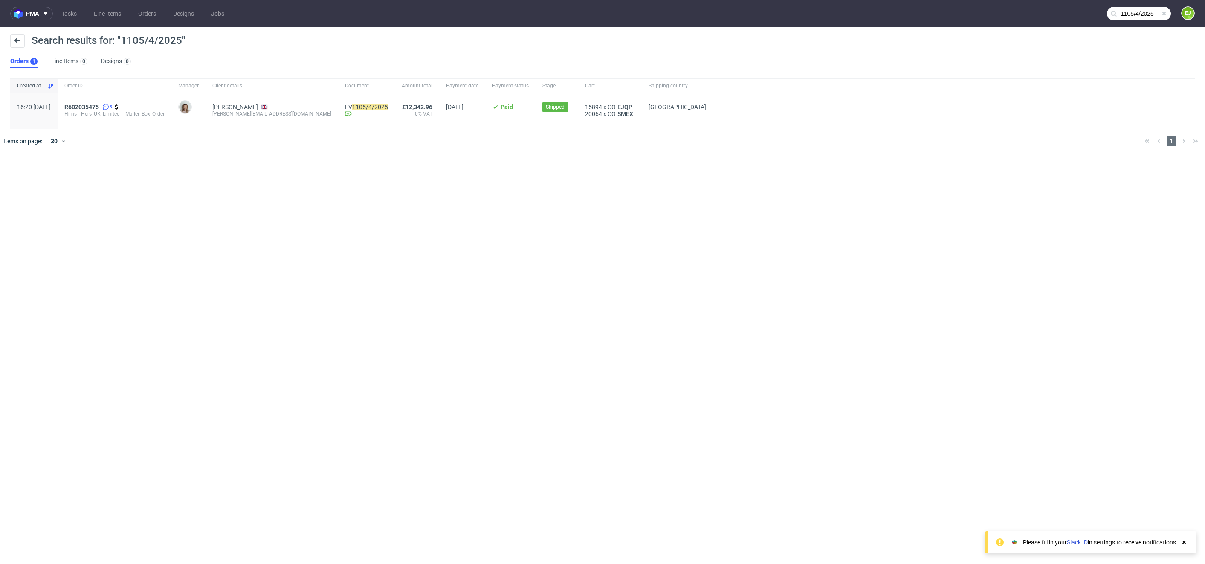
click at [101, 102] on div "R602035475 5 Hims__Hers_UK_Limited_-_Mailer_Box_Order" at bounding box center [115, 110] width 114 height 35
click at [99, 104] on span "R602035475" at bounding box center [81, 107] width 35 height 7
